Goal: Transaction & Acquisition: Purchase product/service

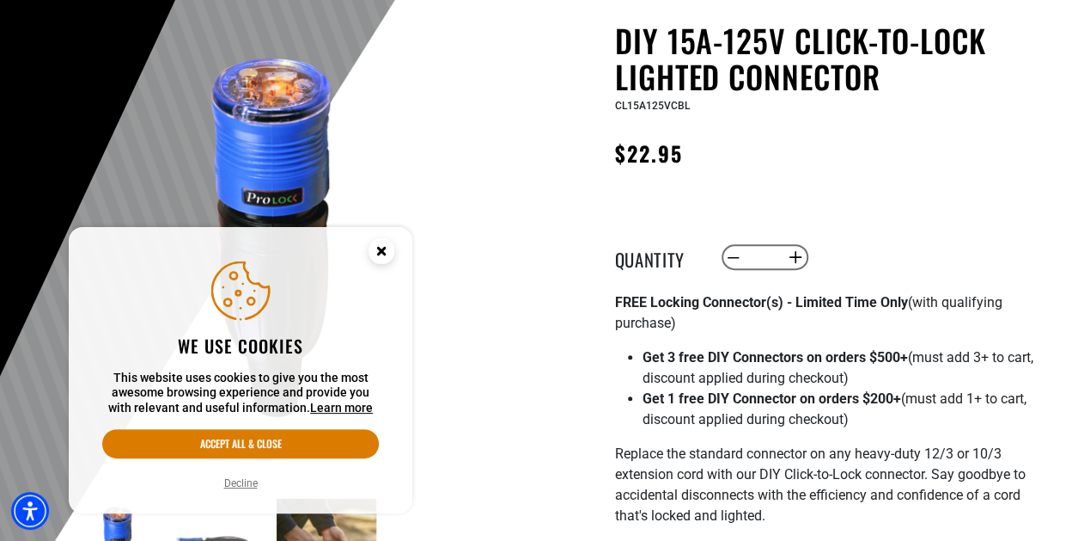
scroll to position [172, 0]
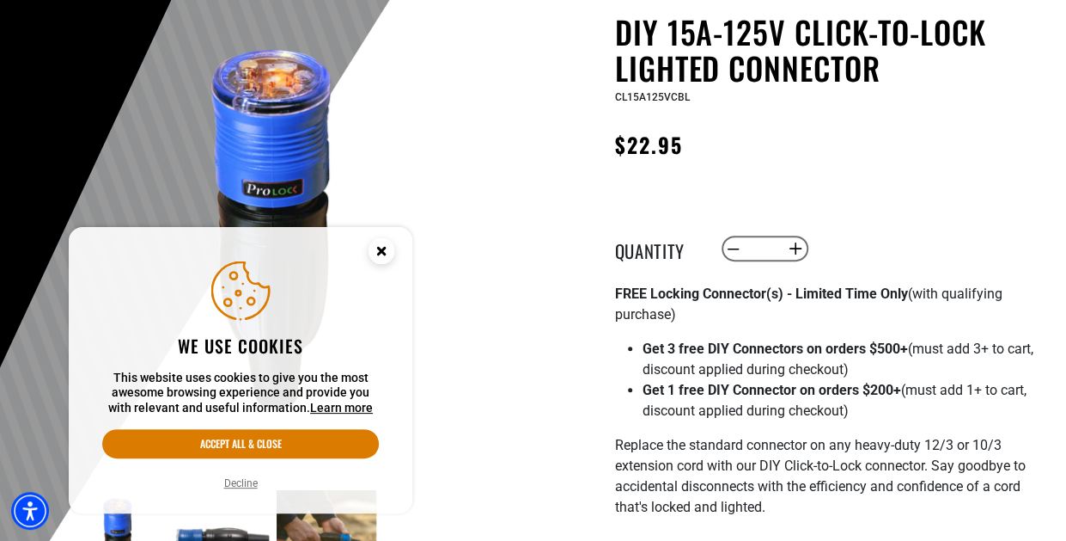
click at [241, 487] on button "Decline" at bounding box center [241, 482] width 44 height 17
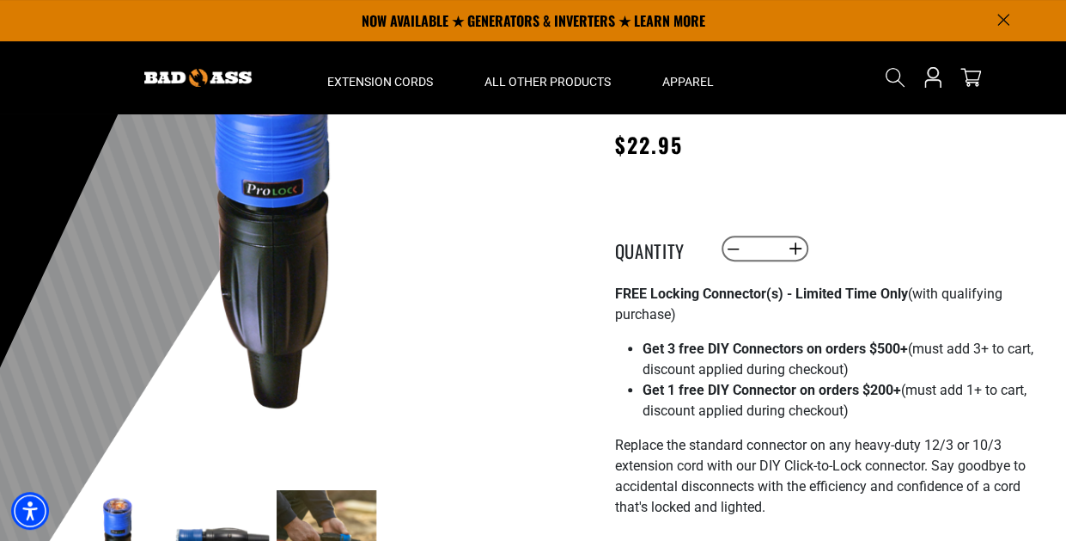
scroll to position [86, 0]
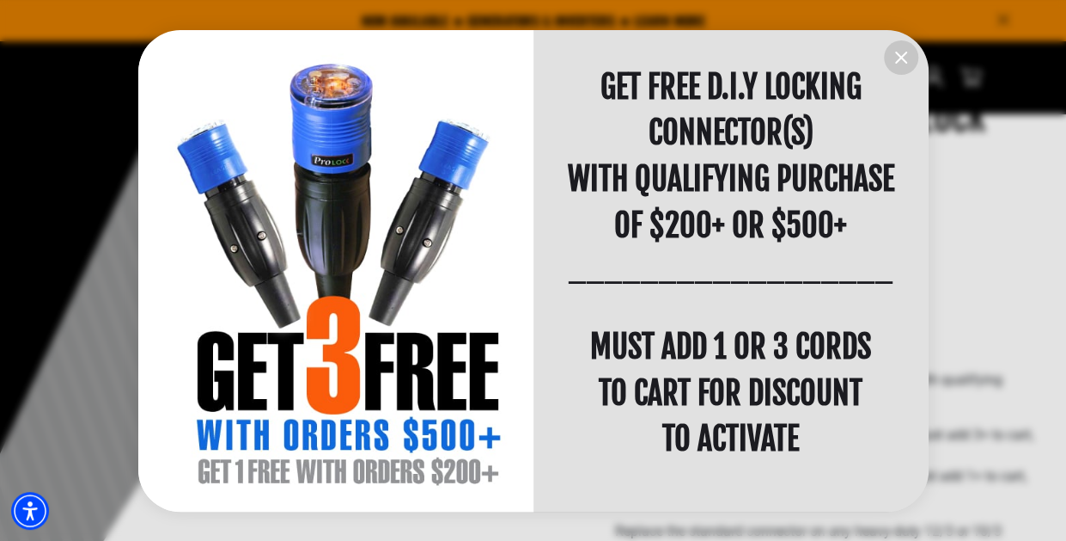
click at [901, 58] on icon "information" at bounding box center [901, 57] width 10 height 10
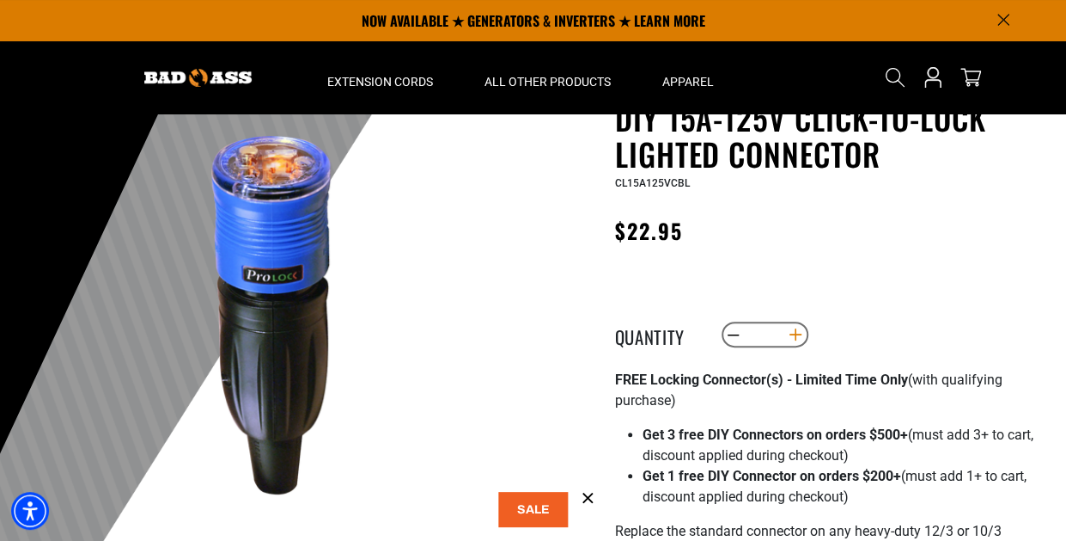
click at [792, 331] on button "Increase quantity for DIY 15A-125V Click-to-Lock Lighted Connector" at bounding box center [795, 334] width 27 height 29
click at [792, 333] on button "Increase quantity for DIY 15A-125V Click-to-Lock Lighted Connector" at bounding box center [795, 334] width 27 height 29
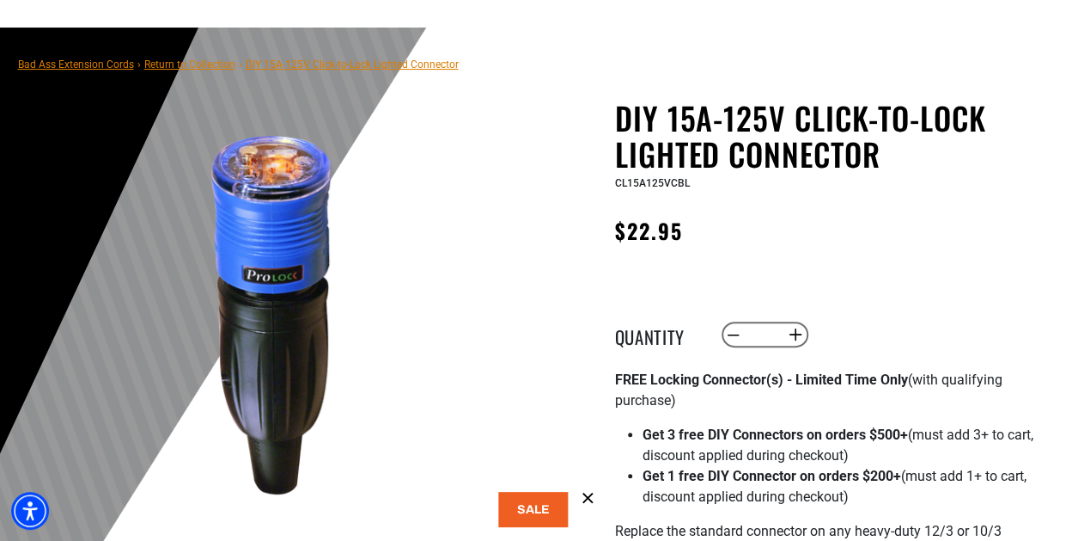
scroll to position [258, 0]
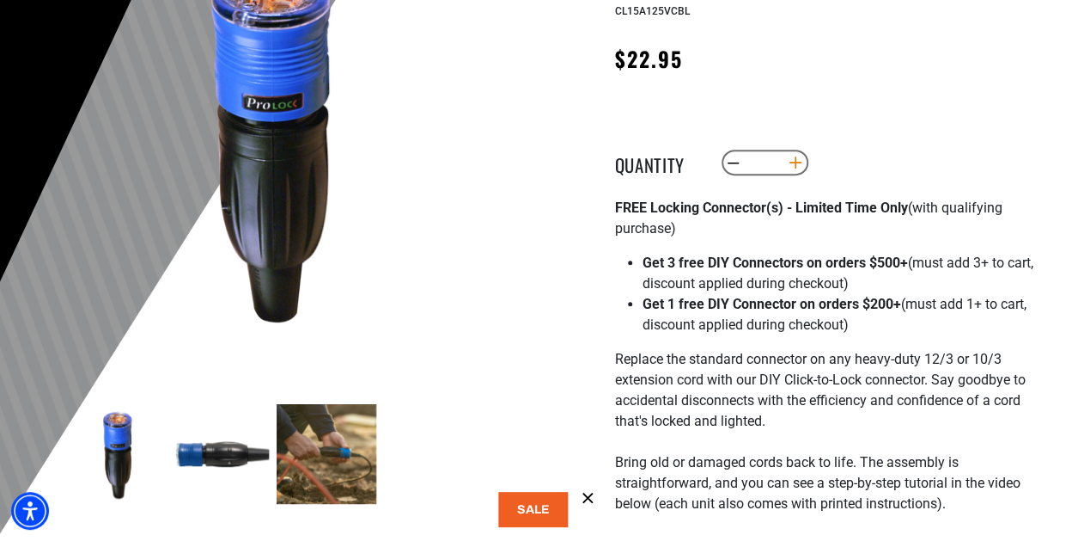
click at [800, 161] on button "Increase quantity for DIY 15A-125V Click-to-Lock Lighted Connector" at bounding box center [795, 162] width 27 height 29
click at [797, 161] on button "Increase quantity for DIY 15A-125V Click-to-Lock Lighted Connector" at bounding box center [795, 162] width 27 height 29
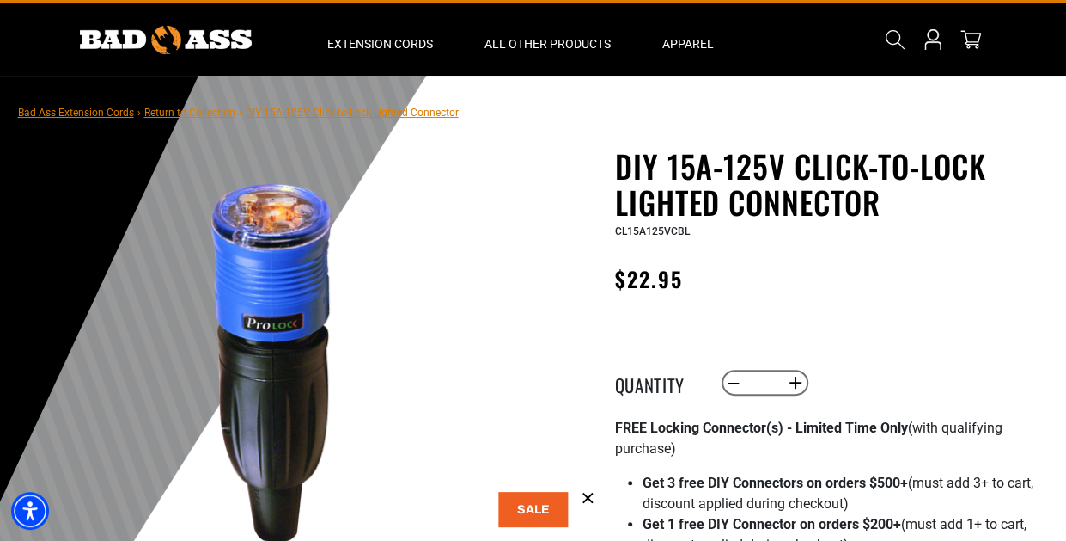
scroll to position [0, 0]
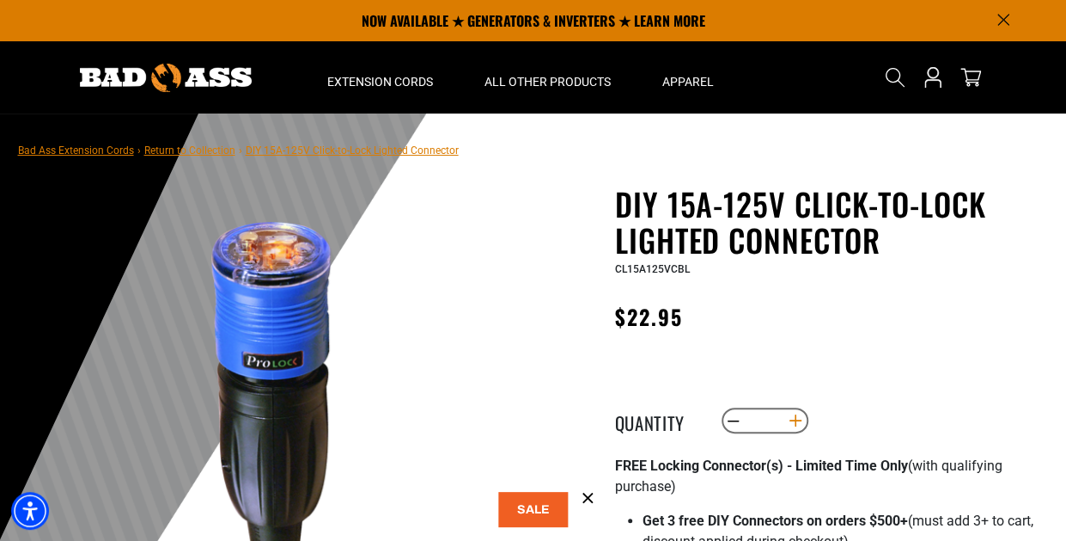
click at [793, 420] on button "Increase quantity for DIY 15A-125V Click-to-Lock Lighted Connector" at bounding box center [795, 420] width 27 height 29
click at [793, 422] on button "Increase quantity for DIY 15A-125V Click-to-Lock Lighted Connector" at bounding box center [795, 420] width 27 height 29
click at [793, 421] on button "Increase quantity for DIY 15A-125V Click-to-Lock Lighted Connector" at bounding box center [795, 420] width 27 height 29
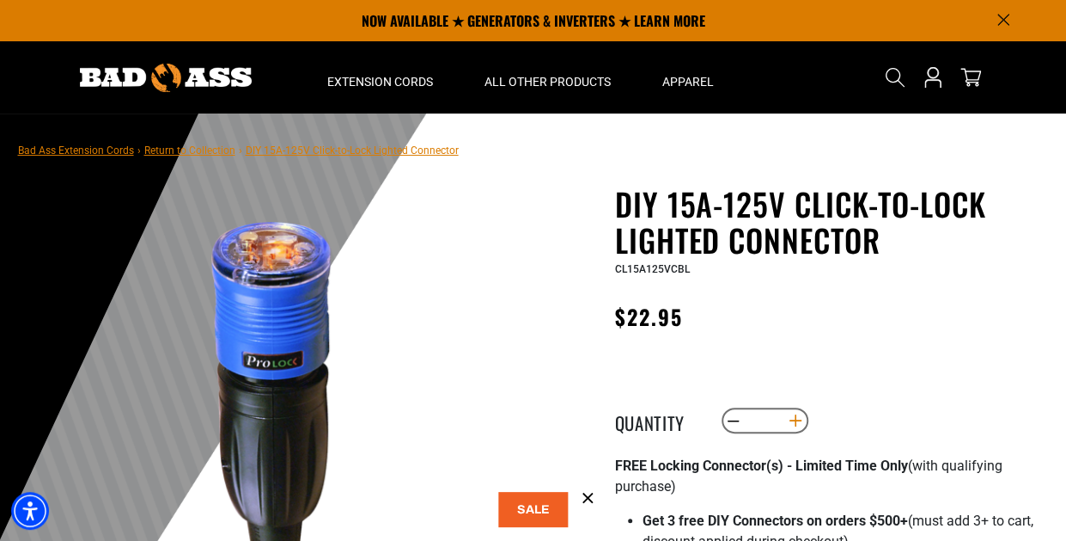
type input "**"
click at [973, 77] on icon "cart" at bounding box center [971, 77] width 22 height 22
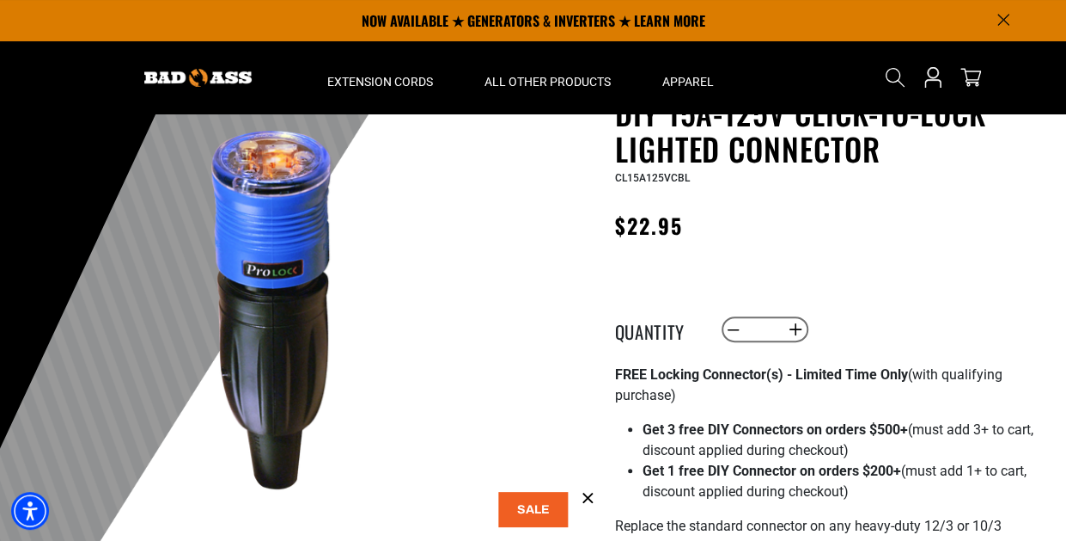
scroll to position [86, 0]
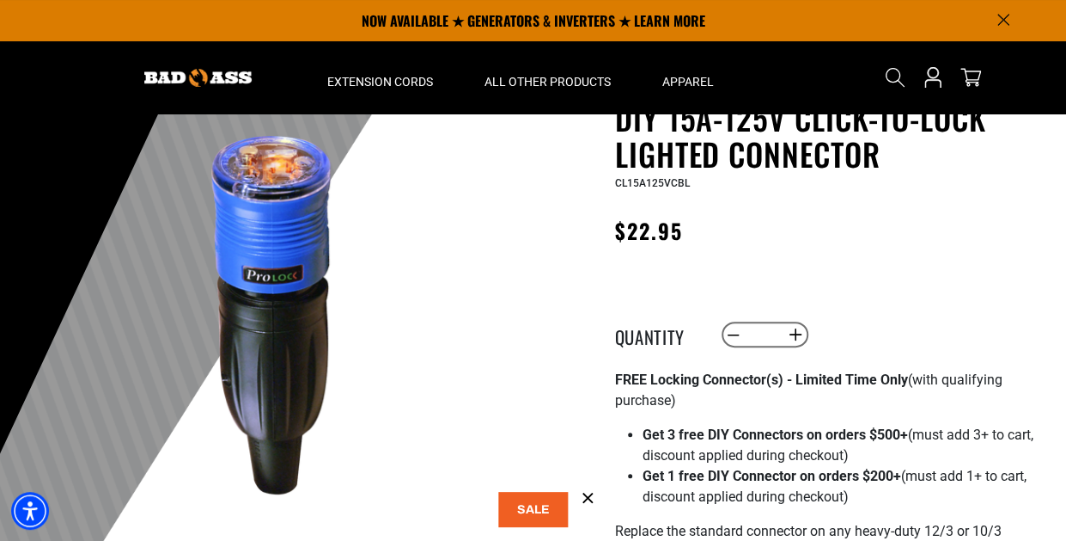
click at [665, 339] on label "Quantity" at bounding box center [658, 334] width 86 height 22
click at [747, 339] on input "**" at bounding box center [764, 334] width 35 height 29
click at [782, 382] on strong "FREE Locking Connector(s) - Limited Time Only" at bounding box center [761, 379] width 293 height 16
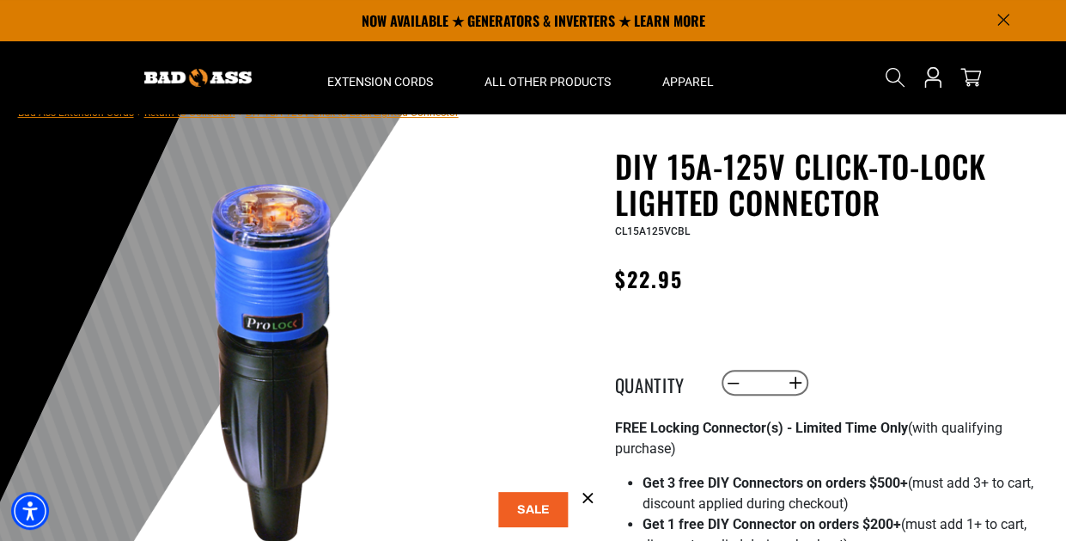
scroll to position [0, 0]
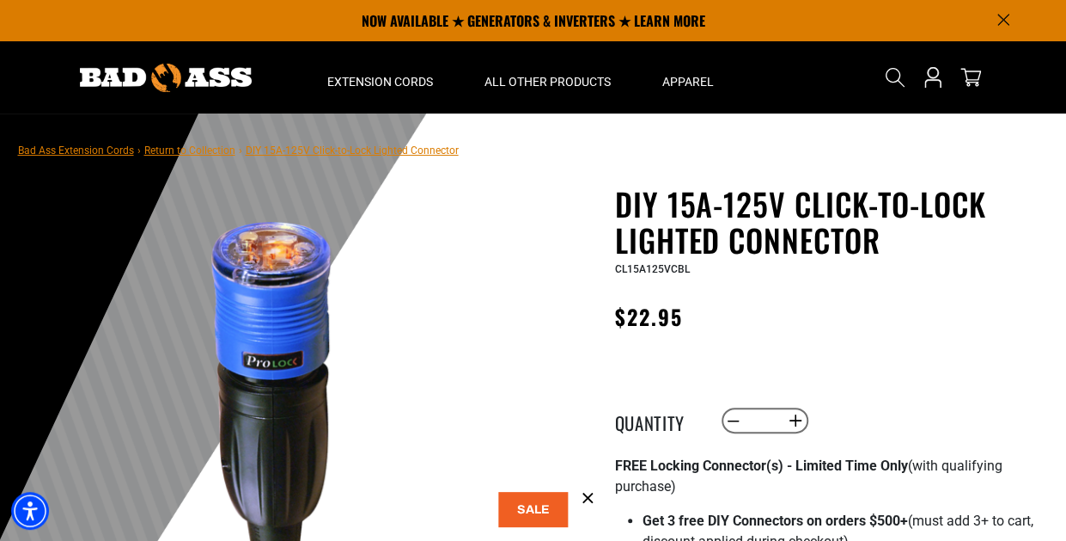
click at [665, 235] on h1 "DIY 15A-125V Click-to-Lock Lighted Connector" at bounding box center [825, 222] width 421 height 72
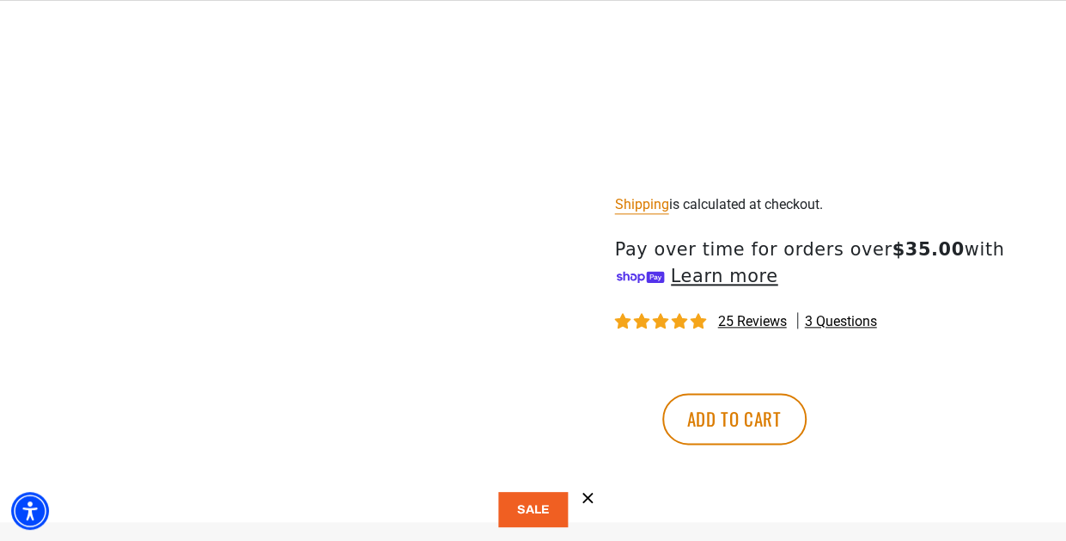
scroll to position [1031, 0]
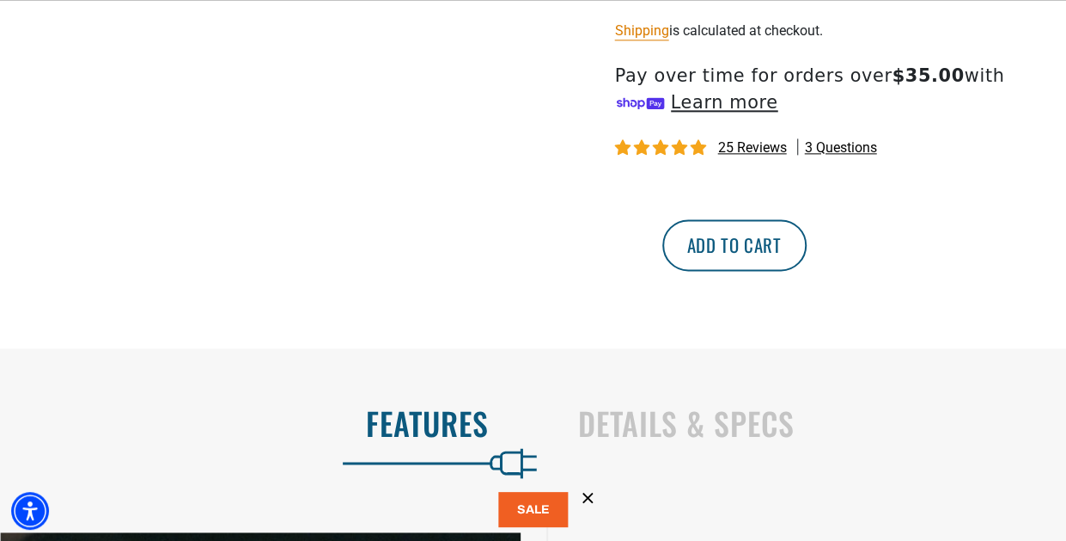
click at [807, 250] on button "Add to cart" at bounding box center [735, 245] width 144 height 52
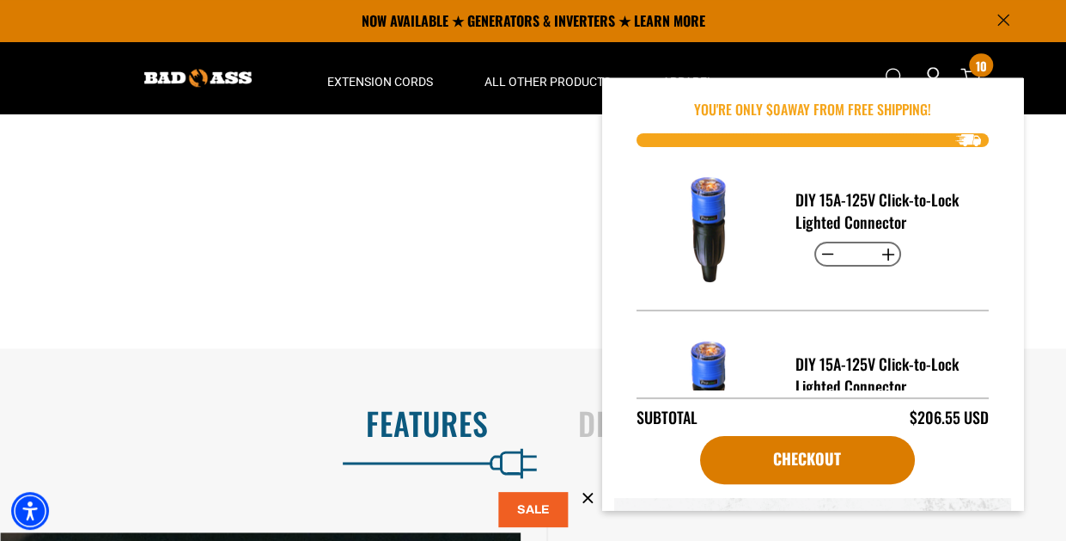
click at [886, 247] on button "Increase quantity for DIY 15A-125V Click-to-Lock Lighted Connector" at bounding box center [888, 254] width 27 height 29
type input "**"
click at [886, 250] on button "Increase quantity for DIY 15A-125V Click-to-Lock Lighted Connector" at bounding box center [888, 254] width 27 height 29
type input "*"
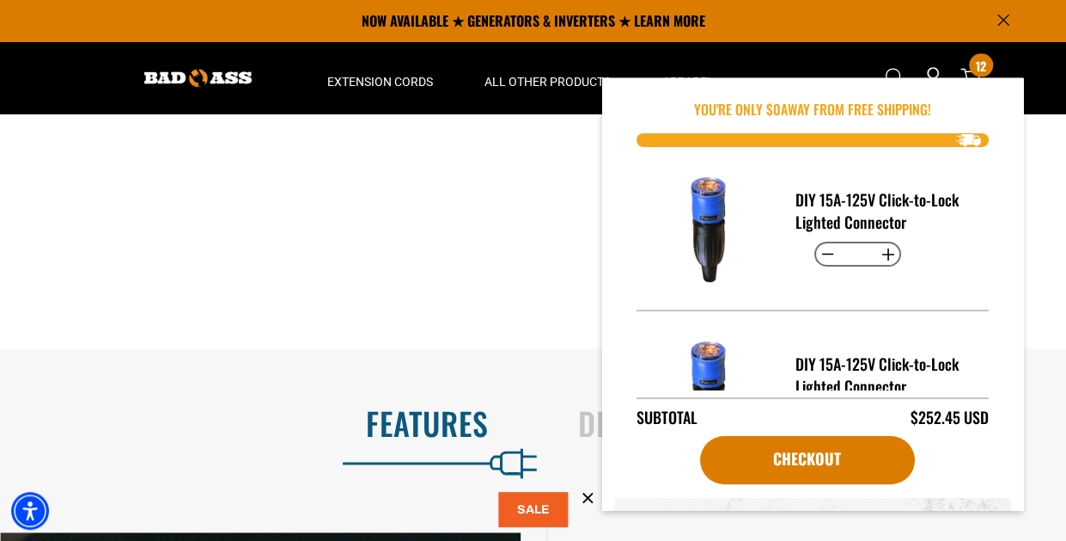
click at [886, 250] on button "Increase quantity for DIY 15A-125V Click-to-Lock Lighted Connector" at bounding box center [888, 254] width 27 height 29
type input "*"
click at [818, 247] on button "Decrease quantity for DIY 15A-125V Click-to-Lock Lighted Connector" at bounding box center [828, 254] width 27 height 29
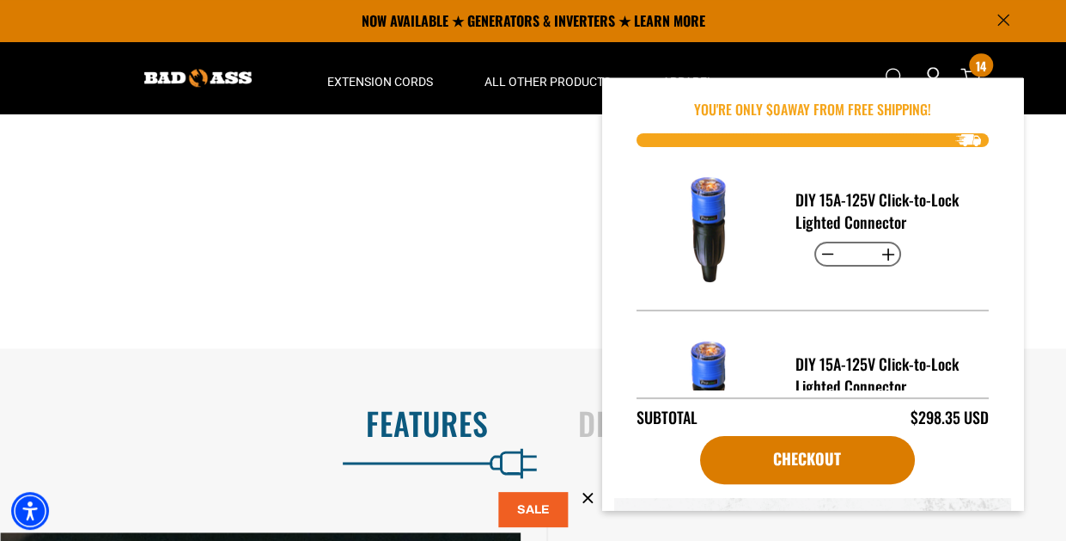
type input "*"
click at [816, 247] on button "Decrease quantity for DIY 15A-125V Click-to-Lock Lighted Connector" at bounding box center [828, 254] width 27 height 29
type input "*"
drag, startPoint x: 973, startPoint y: 244, endPoint x: 974, endPoint y: 281, distance: 37.0
click at [974, 281] on div "DIY 15A-125V Click-to-Lock Lighted Connector Decrease quantity for DIY 15A-125V…" at bounding box center [813, 268] width 352 height 243
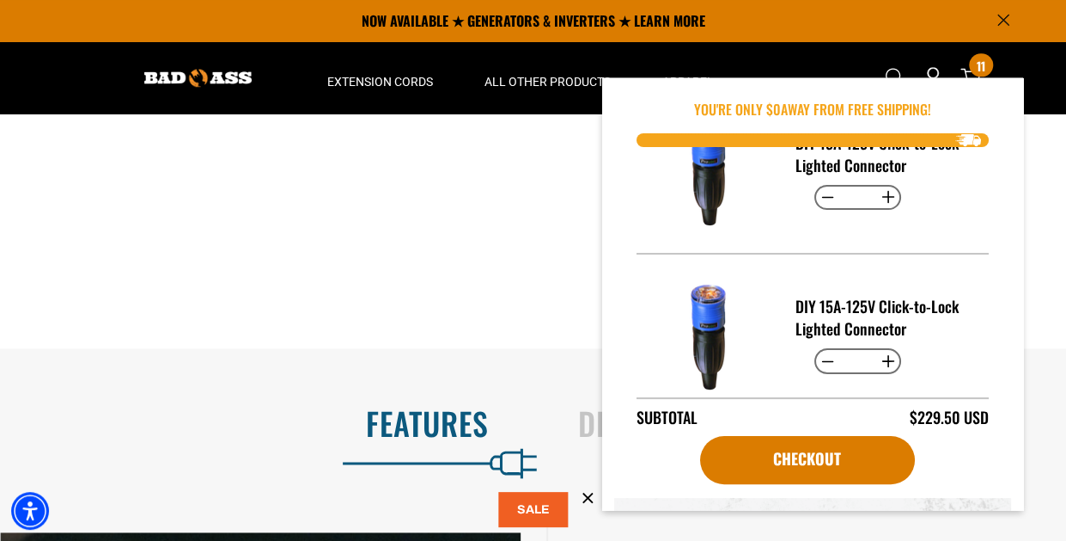
scroll to position [241, 0]
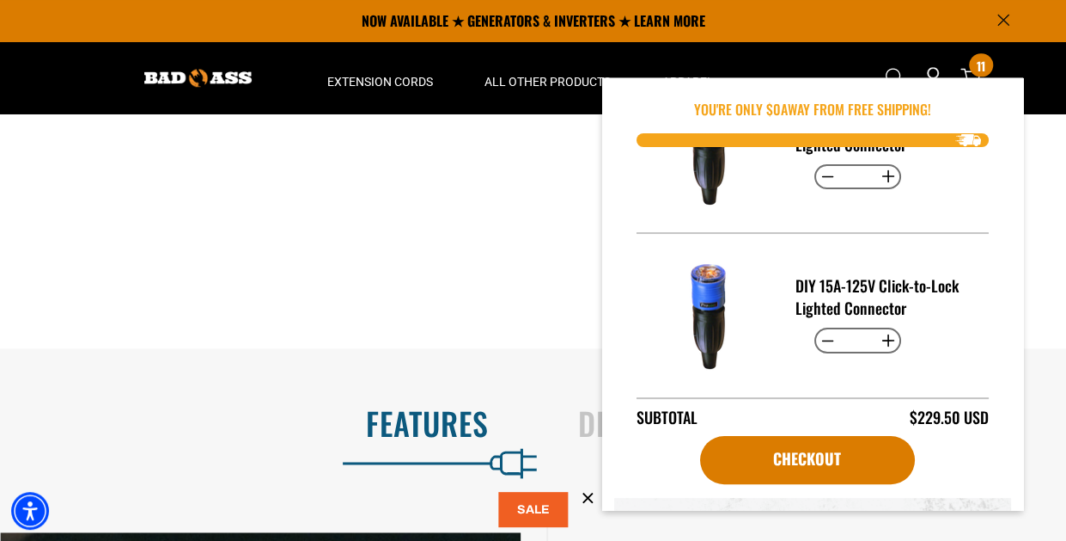
click at [819, 163] on button "Decrease quantity for DIY 15A-125V Click-to-Lock Lighted Connector" at bounding box center [828, 176] width 27 height 29
type input "*"
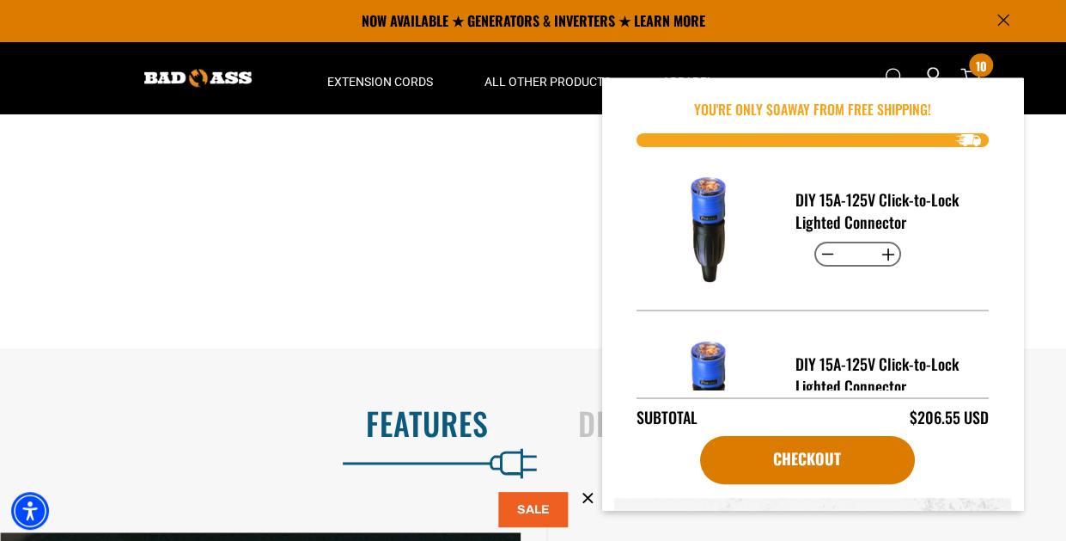
scroll to position [84, 0]
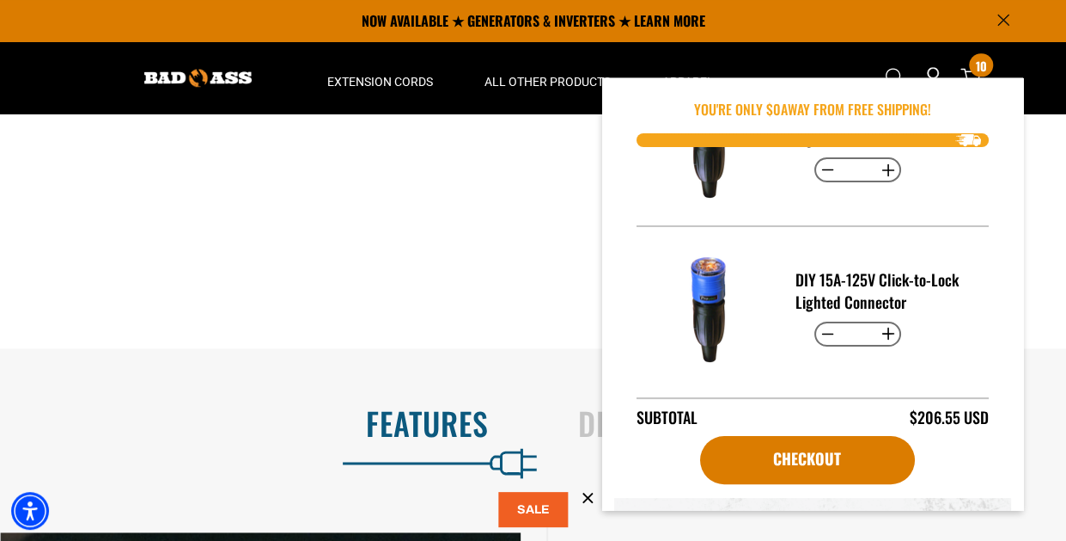
drag, startPoint x: 987, startPoint y: 314, endPoint x: 985, endPoint y: 281, distance: 32.8
click at [985, 281] on div "DIY 15A-125V Click-to-Lock Lighted Connector Decrease quantity for DIY 15A-125V…" at bounding box center [812, 288] width 397 height 282
click at [822, 321] on button "Decrease quantity for DIY 15A-125V Click-to-Lock Lighted Connector" at bounding box center [828, 334] width 27 height 29
type input "*"
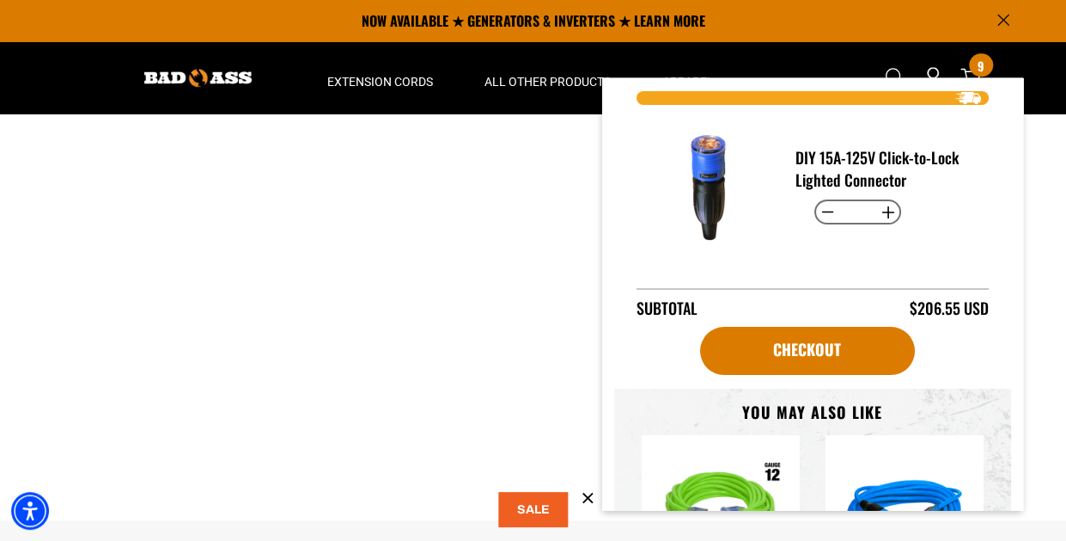
scroll to position [0, 0]
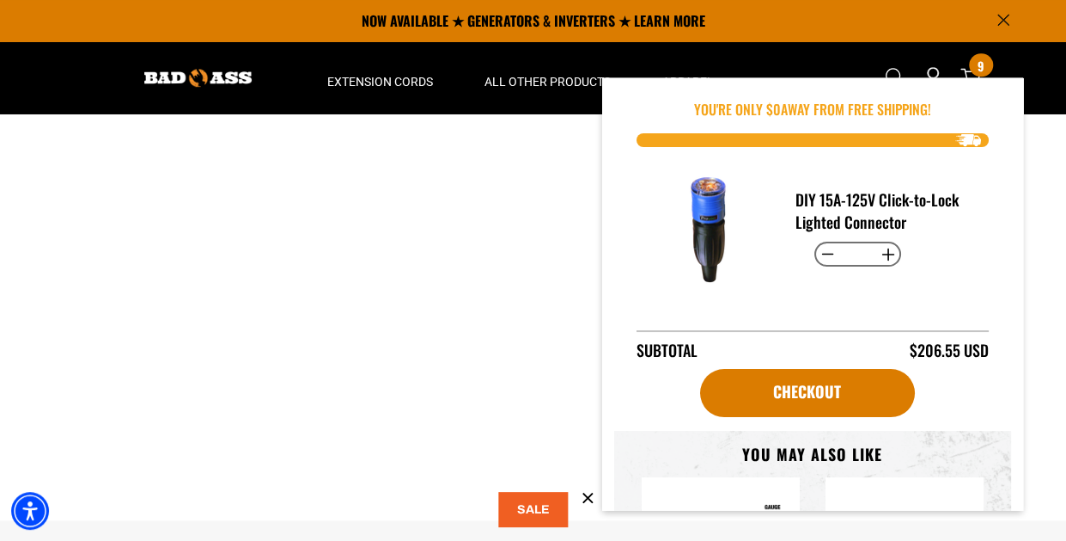
click at [881, 245] on button "Increase quantity for DIY 15A-125V Click-to-Lock Lighted Connector" at bounding box center [888, 254] width 27 height 29
type input "**"
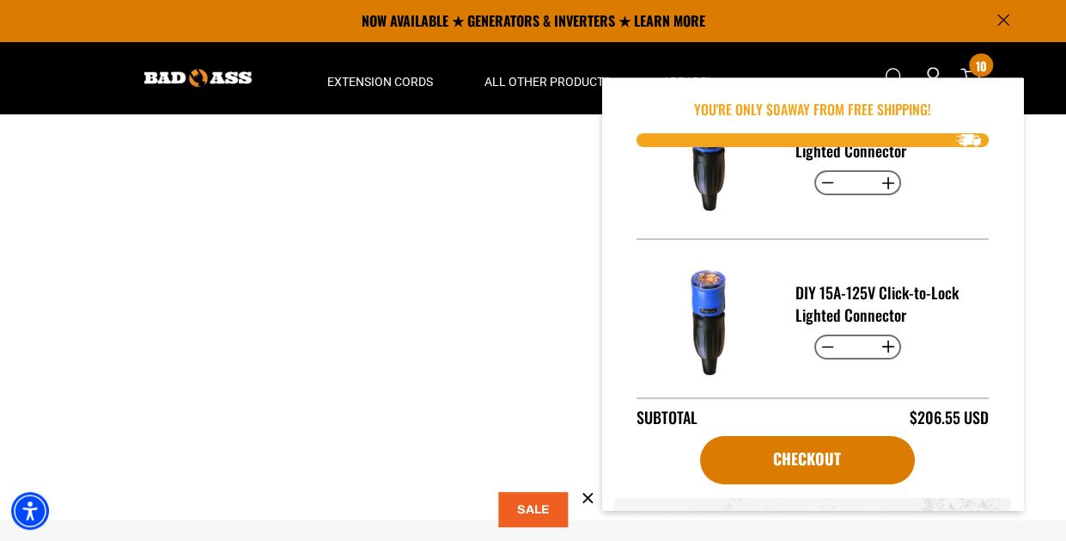
scroll to position [84, 0]
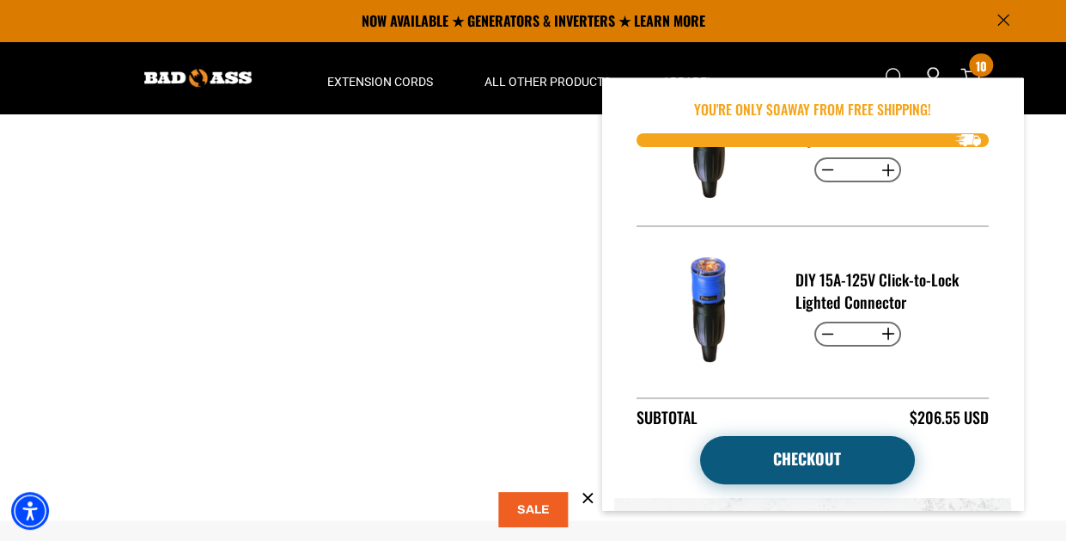
click at [804, 463] on link "Checkout" at bounding box center [807, 460] width 215 height 48
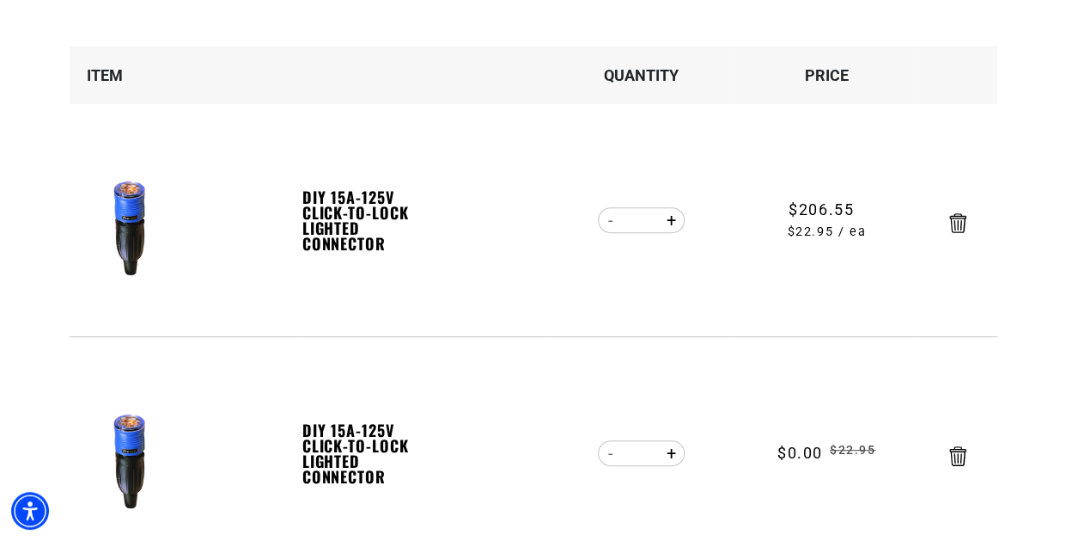
scroll to position [258, 0]
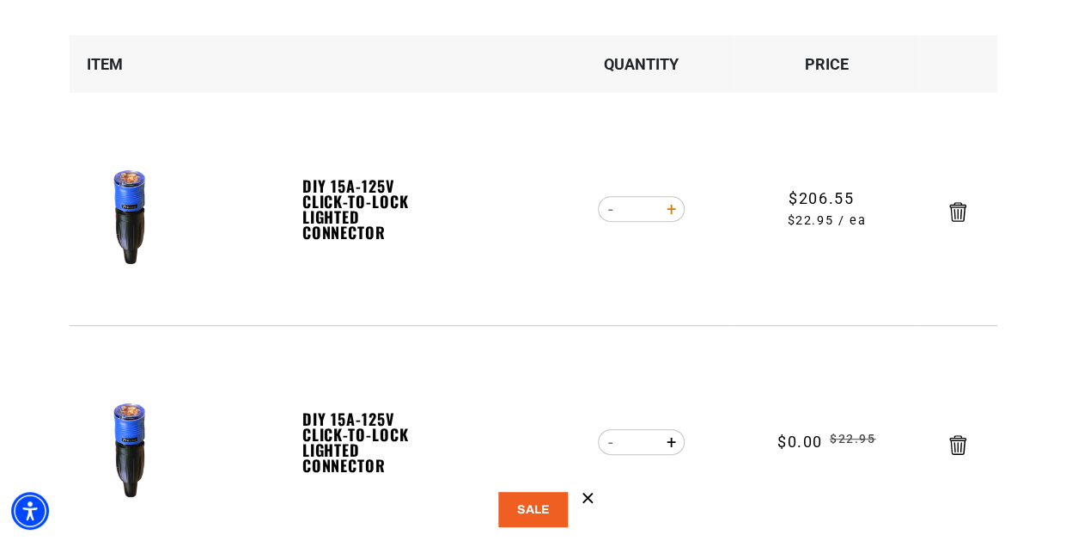
click at [671, 213] on button "Increase quantity for DIY 15A-125V Click-to-Lock Lighted Connector" at bounding box center [671, 208] width 27 height 29
type input "**"
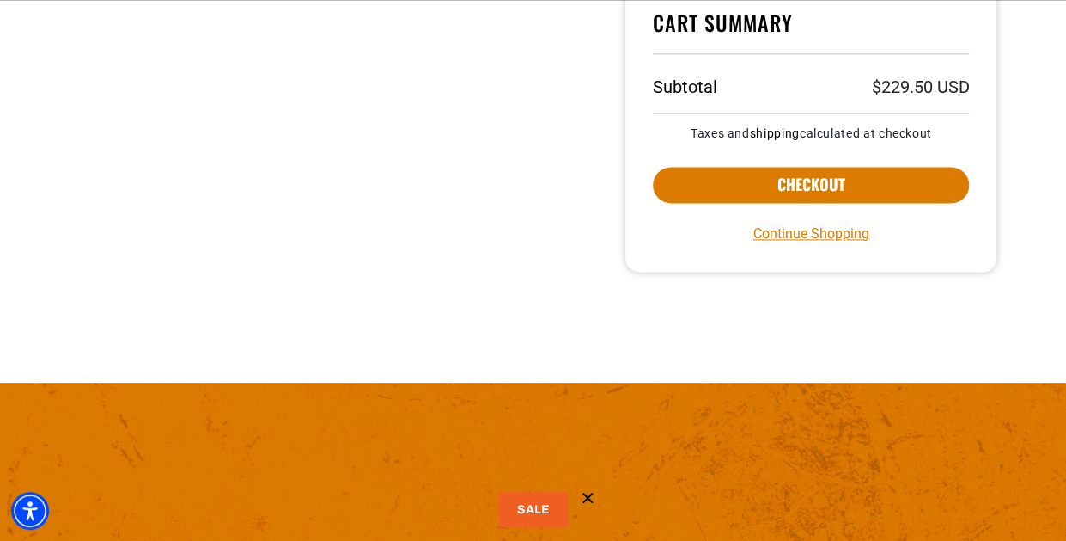
scroll to position [1117, 0]
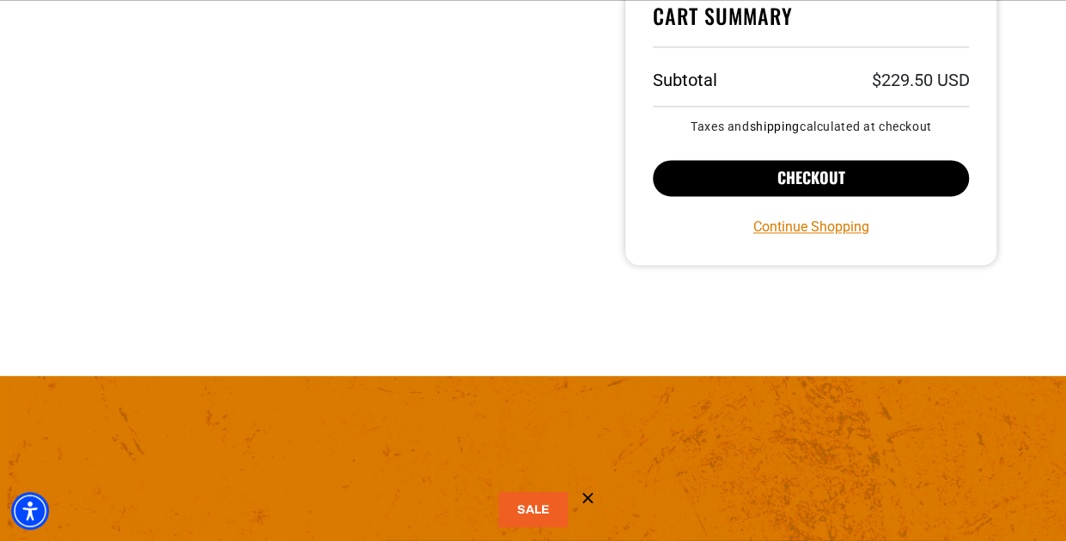
click at [823, 177] on button "Checkout" at bounding box center [811, 178] width 317 height 36
